Goal: Information Seeking & Learning: Learn about a topic

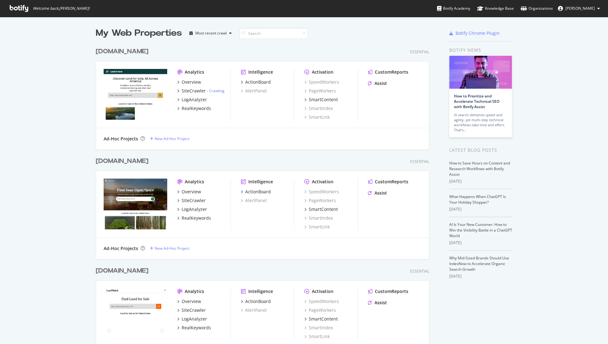
scroll to position [344, 608]
click at [217, 91] on link "Crawling" at bounding box center [216, 90] width 15 height 5
click at [197, 209] on div "LogAnalyzer" at bounding box center [194, 209] width 25 height 6
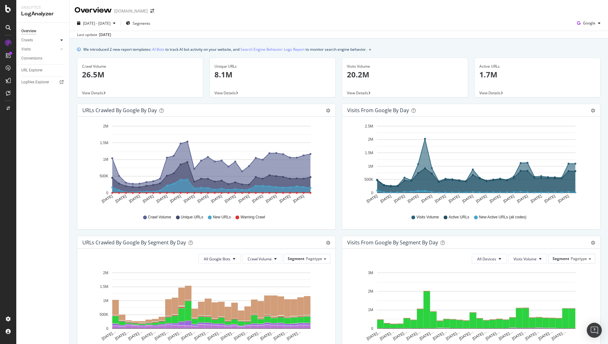
click at [61, 40] on icon at bounding box center [61, 40] width 3 height 4
click at [57, 92] on div at bounding box center [55, 92] width 6 height 6
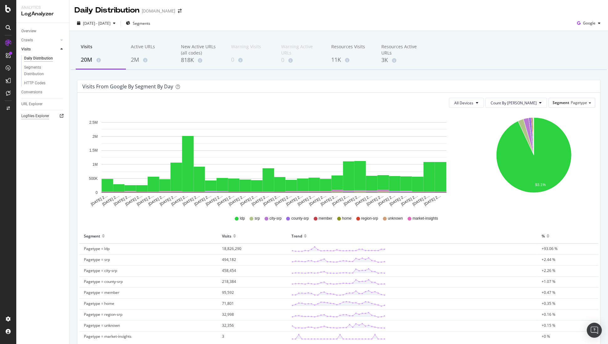
click at [46, 116] on div "Logfiles Explorer" at bounding box center [35, 116] width 28 height 7
click at [34, 30] on div "Overview" at bounding box center [28, 31] width 15 height 7
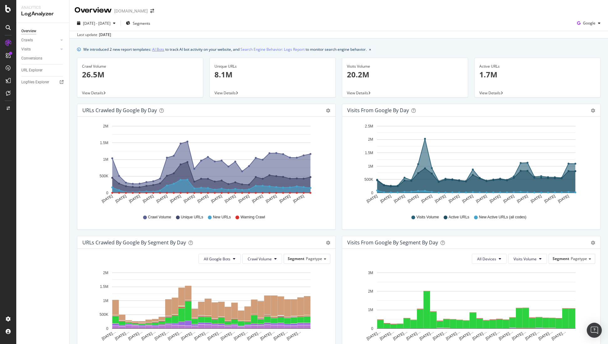
click at [157, 50] on link "AI Bots" at bounding box center [158, 49] width 12 height 7
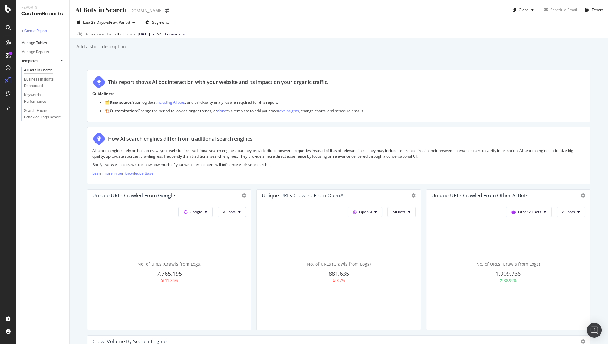
click at [41, 43] on div "Manage Tables" at bounding box center [34, 43] width 26 height 7
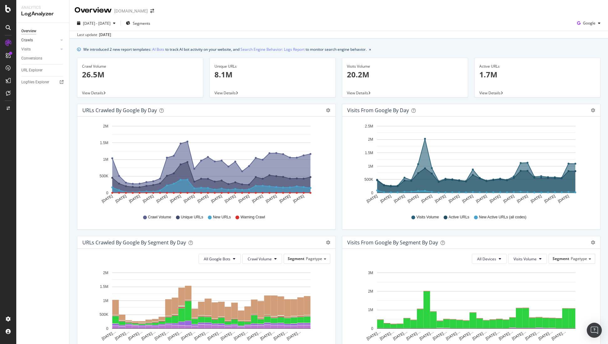
click at [36, 40] on link "Crawls" at bounding box center [39, 40] width 37 height 7
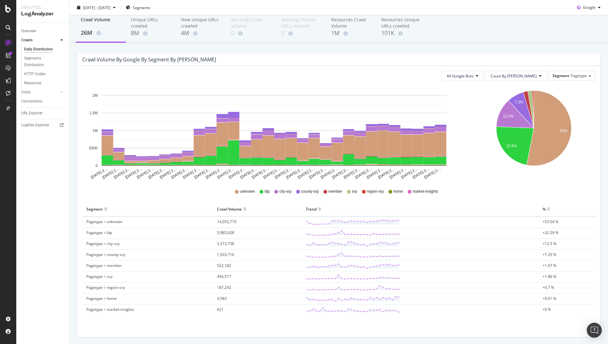
scroll to position [9, 0]
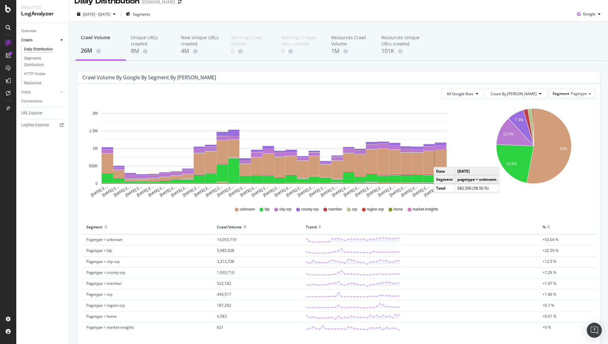
click at [440, 161] on rect "A chart." at bounding box center [441, 161] width 12 height 23
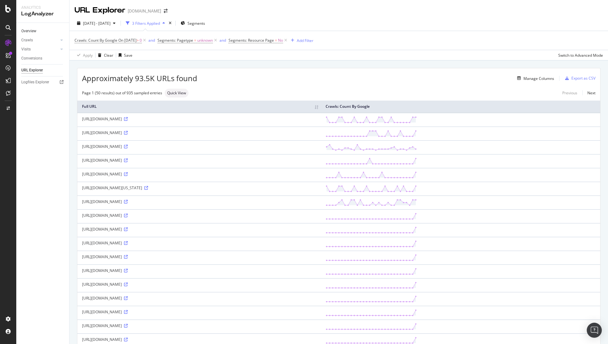
click at [37, 32] on link "Overview" at bounding box center [43, 31] width 44 height 7
